Goal: Task Accomplishment & Management: Manage account settings

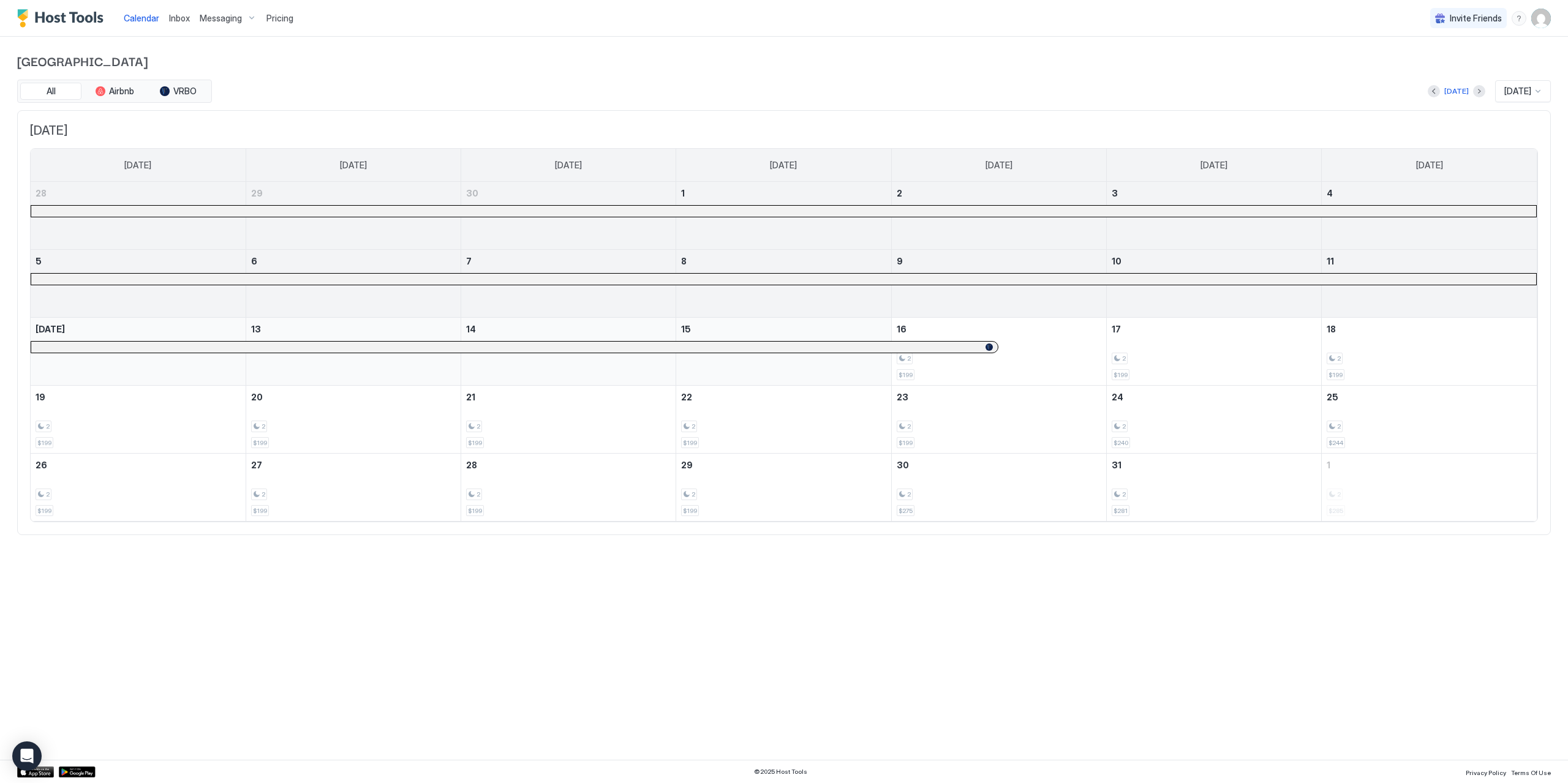
click at [1539, 22] on img "User profile" at bounding box center [1540, 18] width 19 height 19
click at [1433, 71] on span "Settings" at bounding box center [1430, 69] width 33 height 11
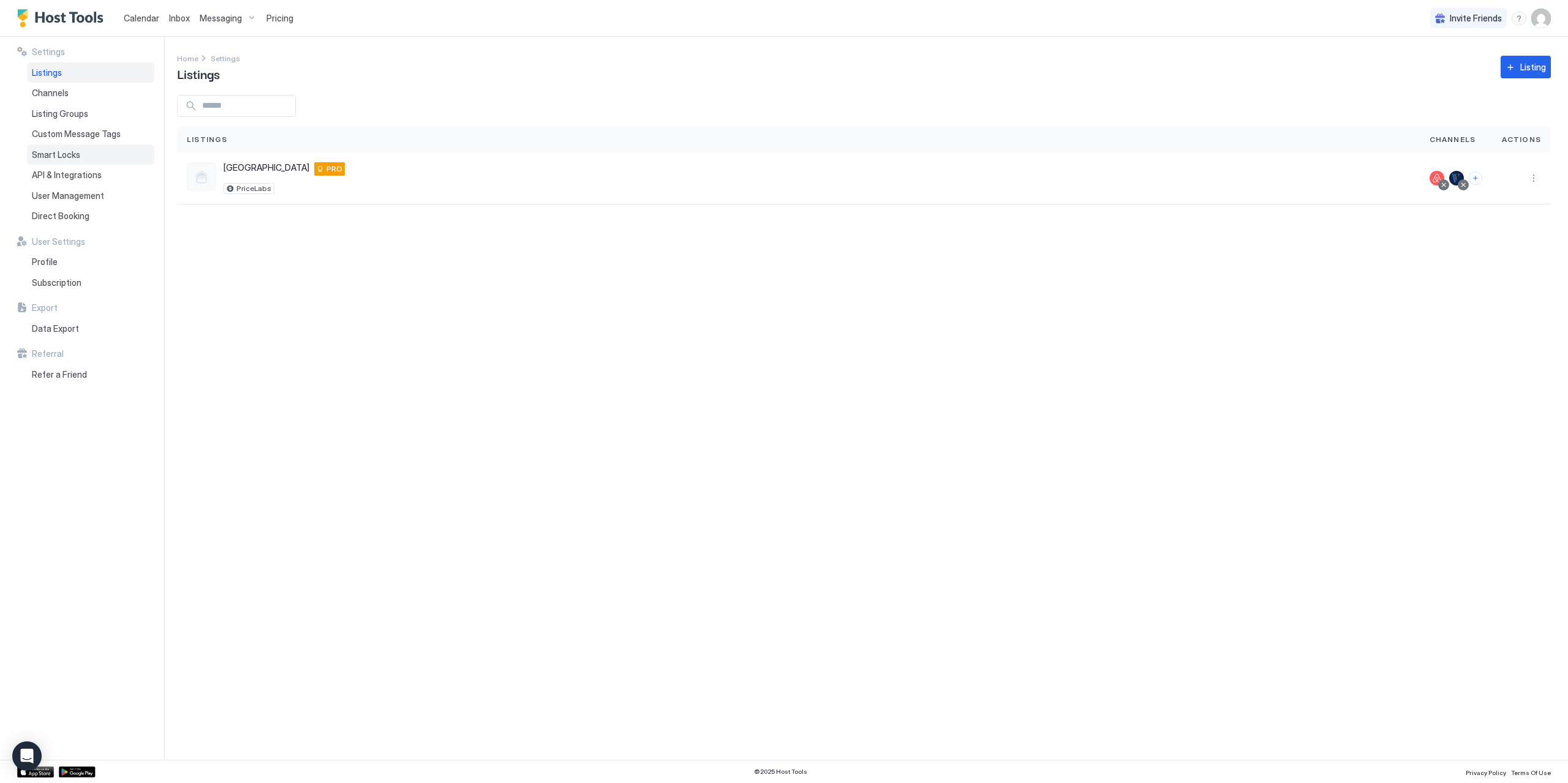
click at [58, 152] on span "Smart Locks" at bounding box center [56, 155] width 48 height 11
